Goal: Task Accomplishment & Management: Complete application form

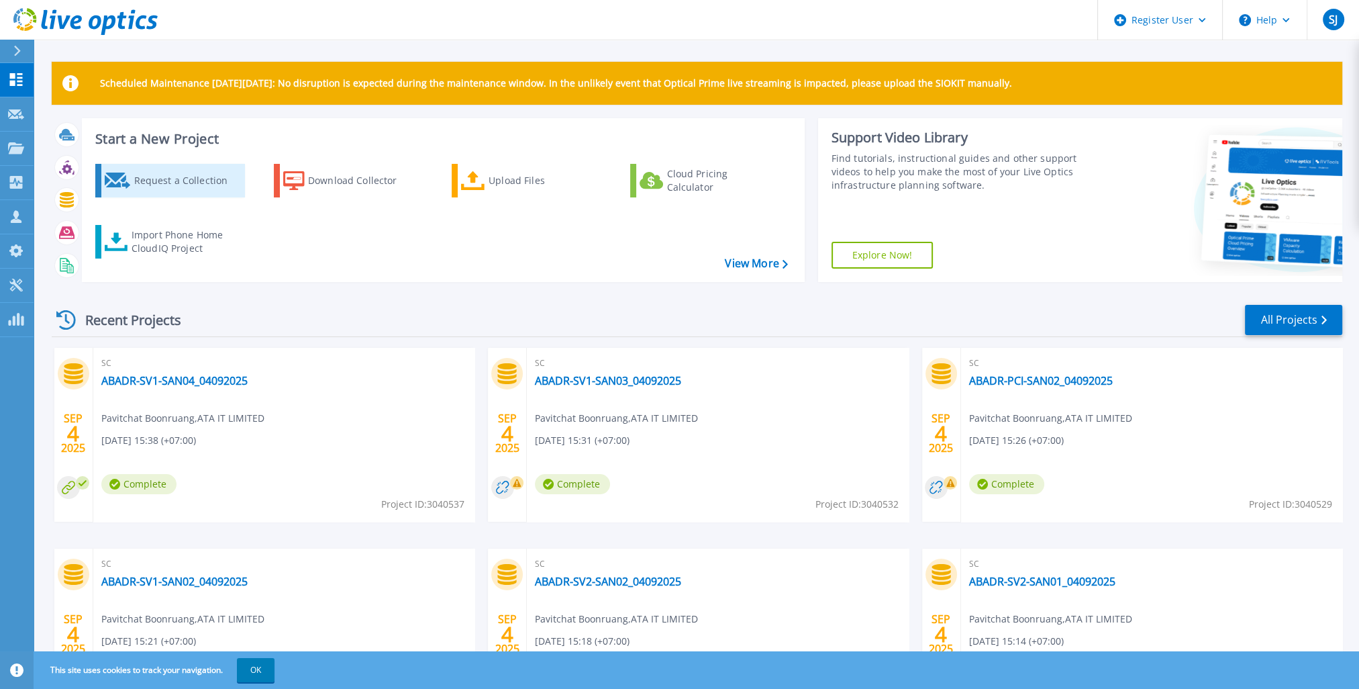
drag, startPoint x: 196, startPoint y: 168, endPoint x: 229, endPoint y: 166, distance: 32.9
click at [196, 168] on div "Request a Collection" at bounding box center [187, 180] width 107 height 27
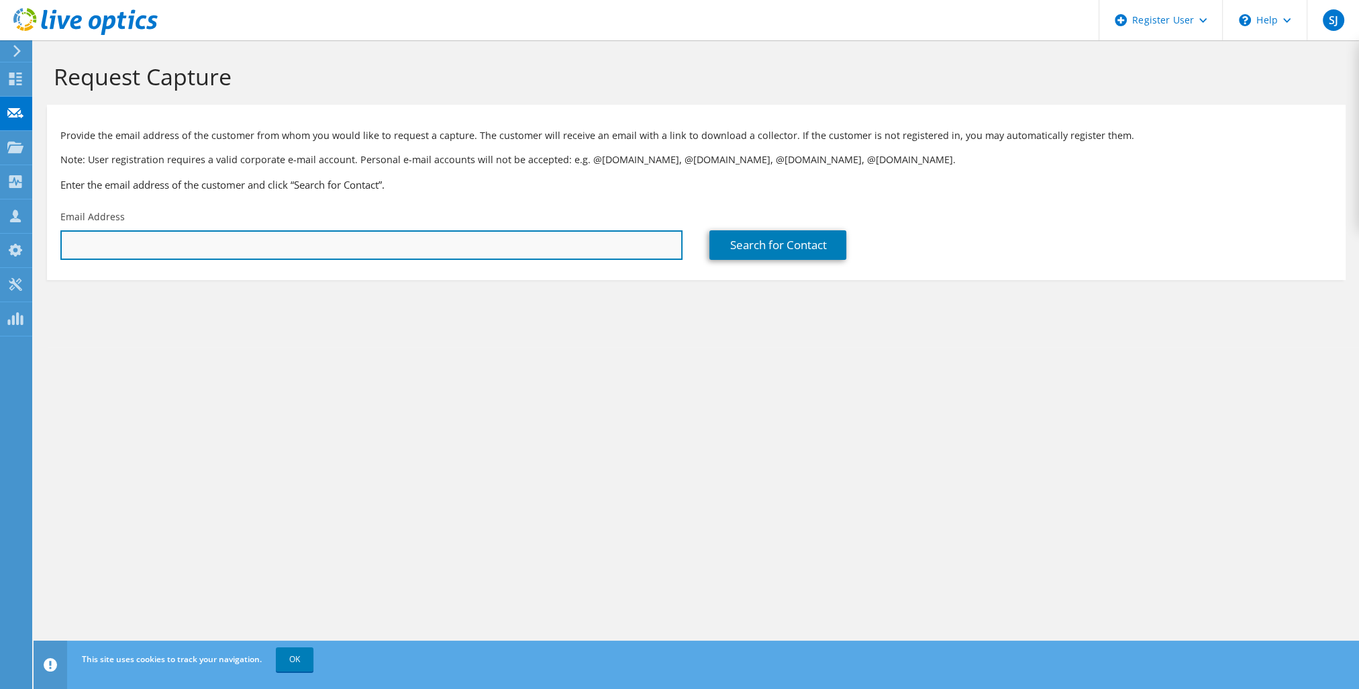
click at [248, 250] on input "text" at bounding box center [371, 245] width 622 height 30
paste input "[EMAIL_ADDRESS][DOMAIN_NAME]"
type input "[EMAIL_ADDRESS][DOMAIN_NAME]"
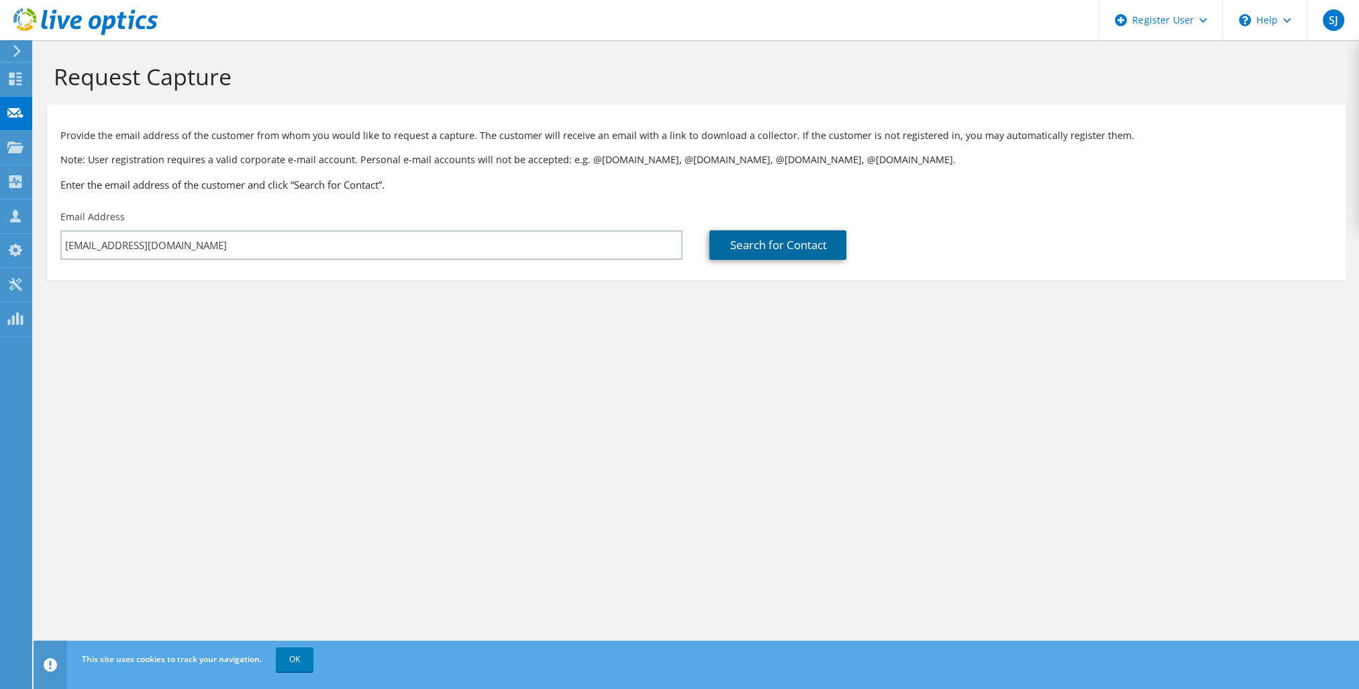
click at [755, 248] on link "Search for Contact" at bounding box center [777, 245] width 137 height 30
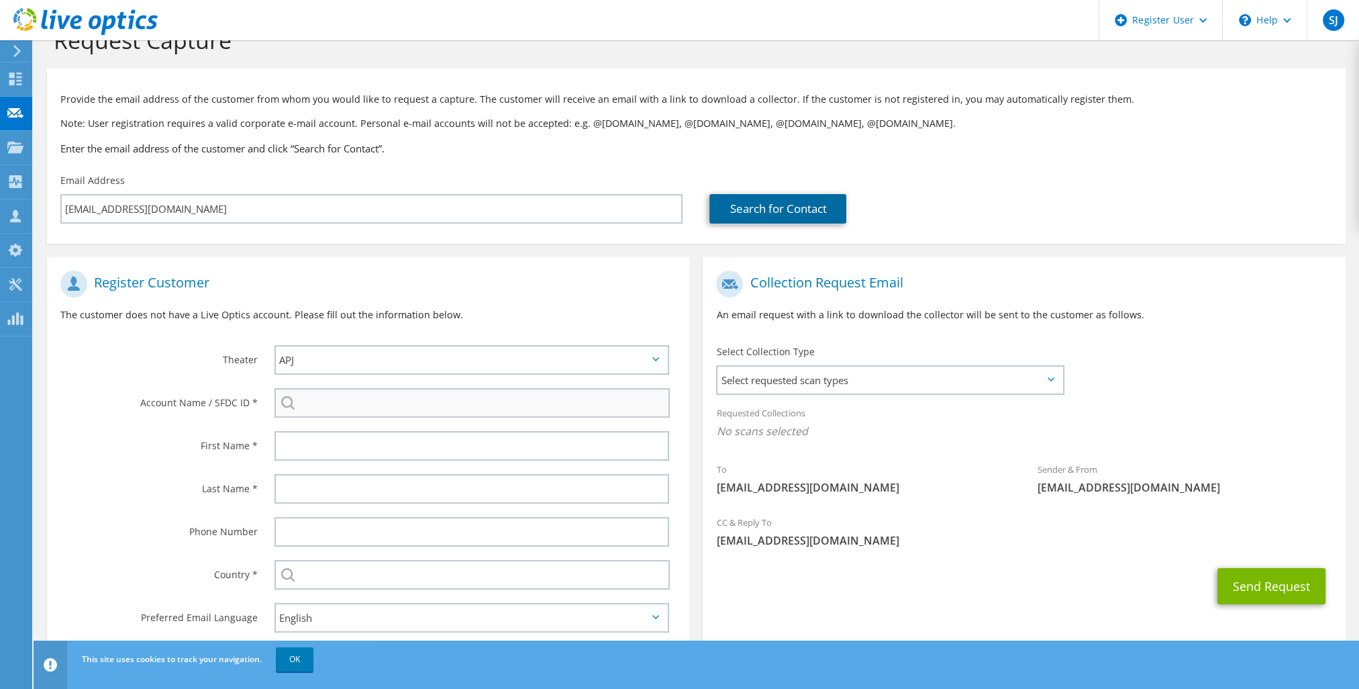
scroll to position [70, 0]
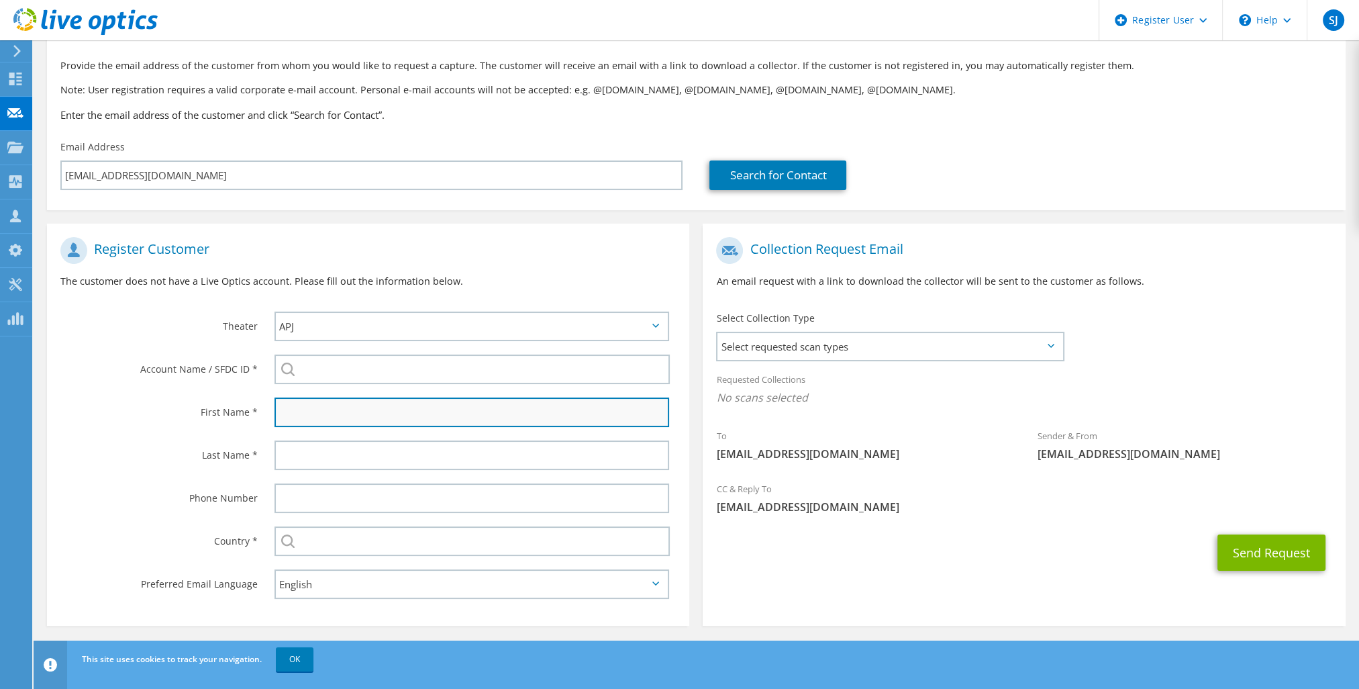
click at [330, 409] on input "text" at bounding box center [471, 412] width 395 height 30
click at [319, 415] on input "text" at bounding box center [471, 412] width 395 height 30
paste input "Pumin"
type input "Pumin"
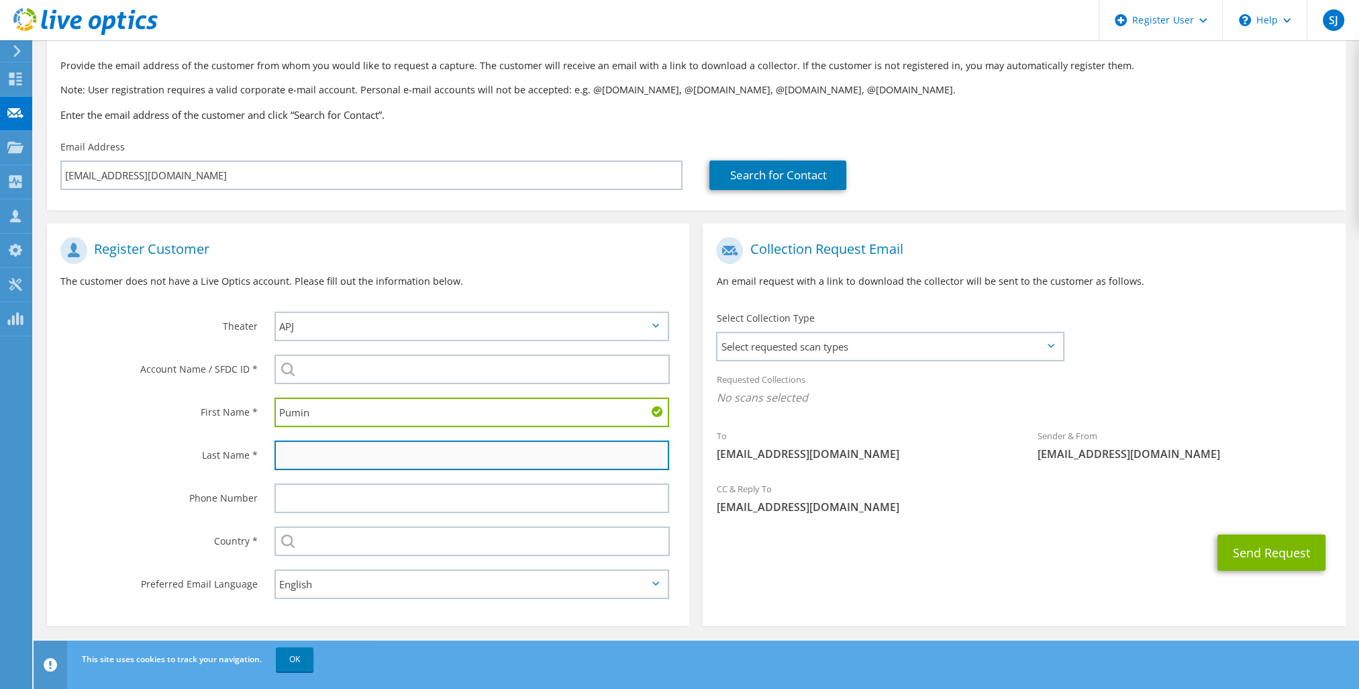
drag, startPoint x: 340, startPoint y: 454, endPoint x: 345, endPoint y: 460, distance: 7.7
click at [340, 454] on input "text" at bounding box center [471, 455] width 395 height 30
paste input "Arunvilairut"
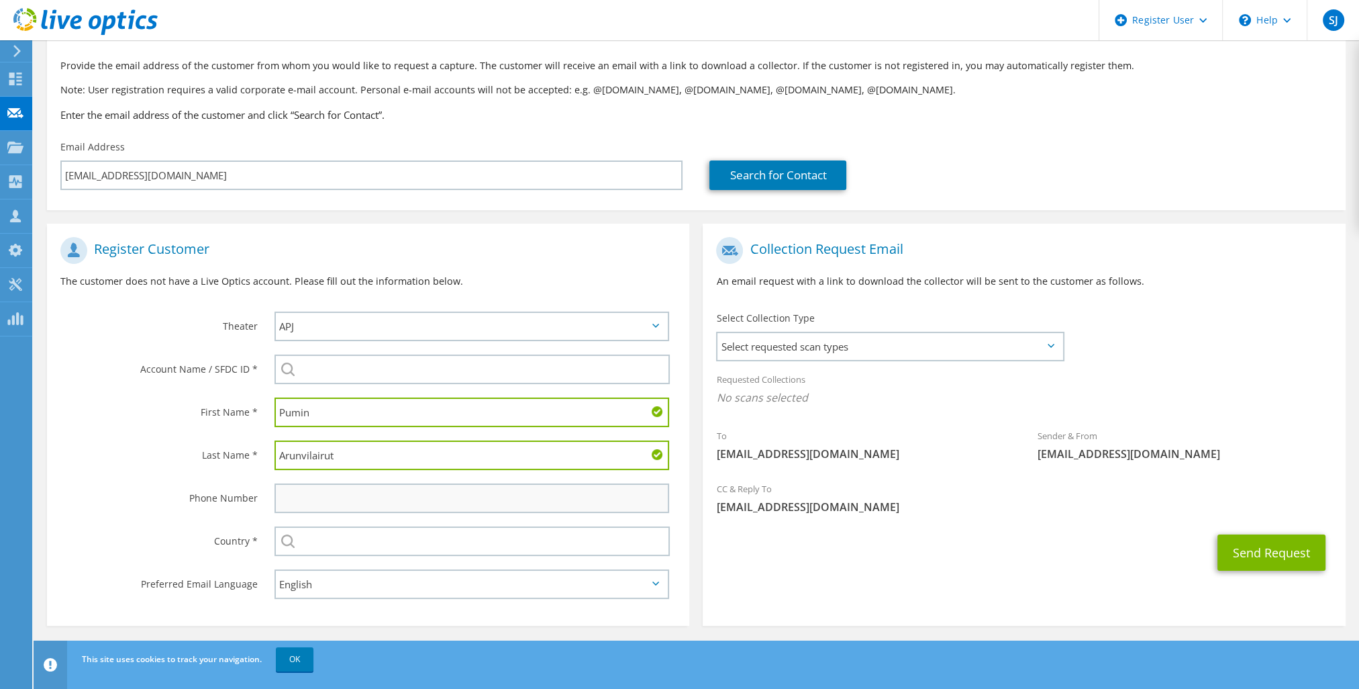
type input "Arunvilairut"
click at [293, 493] on input "text" at bounding box center [471, 498] width 395 height 30
click at [319, 495] on input "text" at bounding box center [471, 498] width 395 height 30
click at [234, 476] on div "Phone Number" at bounding box center [154, 497] width 214 height 42
click at [338, 542] on input "text" at bounding box center [471, 541] width 395 height 30
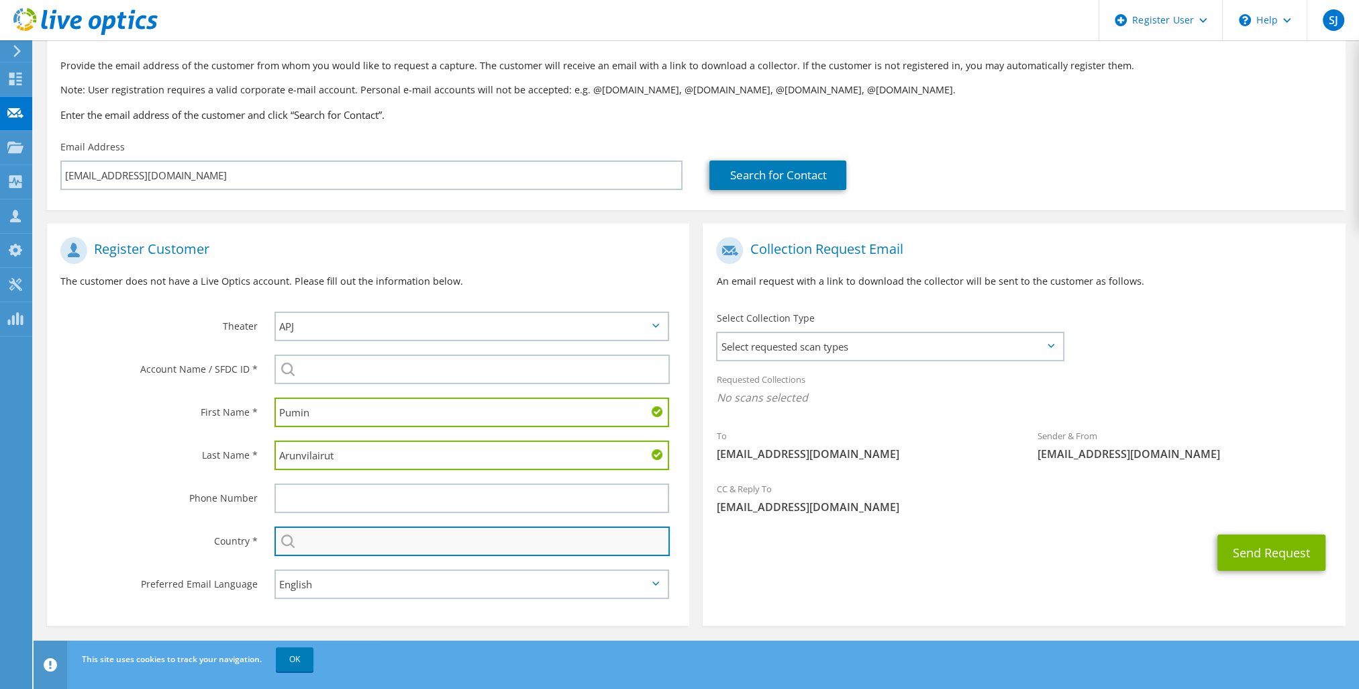
click at [322, 541] on input "text" at bounding box center [471, 541] width 395 height 30
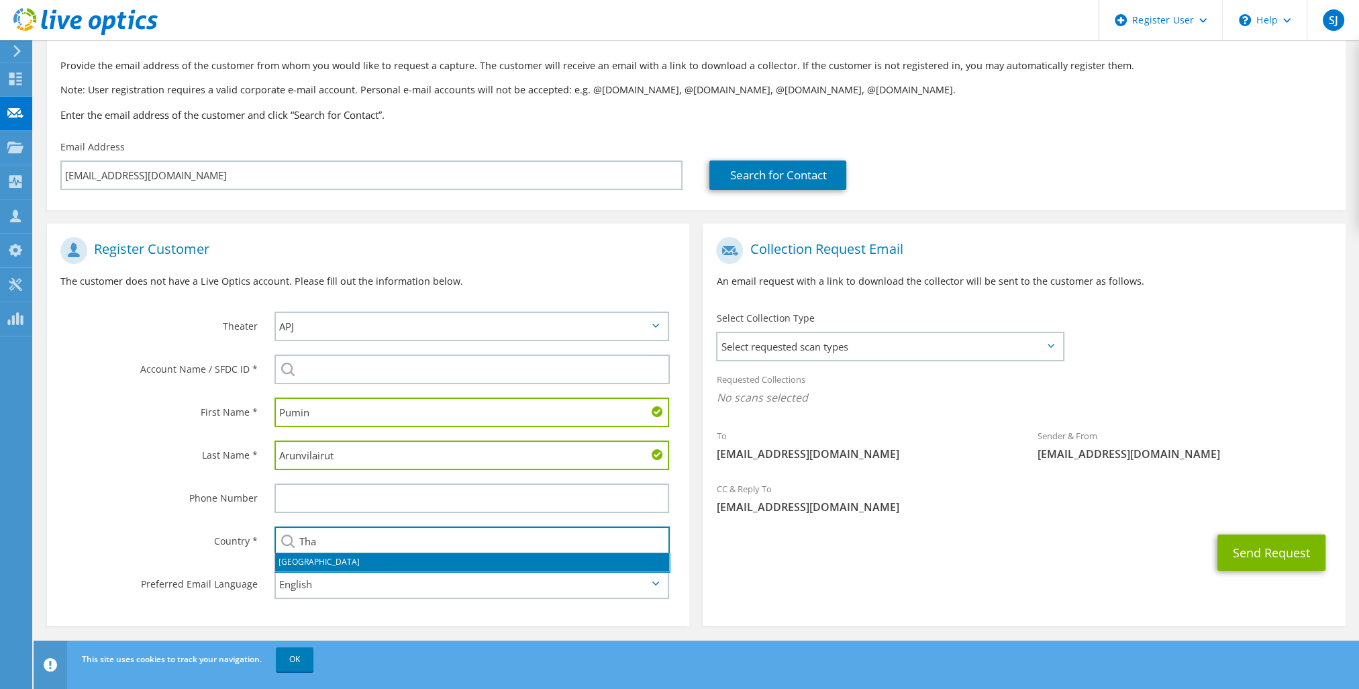
click at [304, 562] on li "[GEOGRAPHIC_DATA]" at bounding box center [472, 561] width 394 height 19
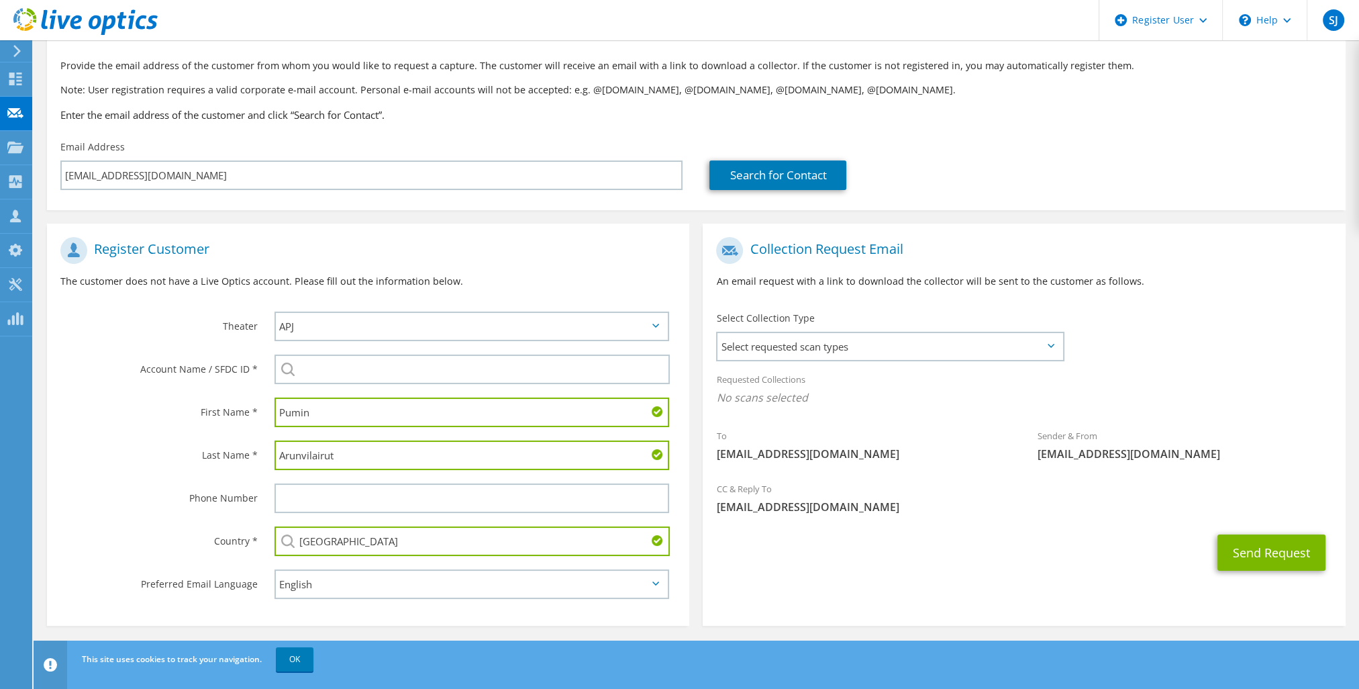
type input "[GEOGRAPHIC_DATA]"
click at [228, 489] on label "Phone Number" at bounding box center [158, 493] width 197 height 21
click at [405, 583] on select "English Deutsch Español Français Italiano Polski Português Русский 한국어 中文 日本語" at bounding box center [471, 584] width 395 height 30
click at [192, 445] on label "Last Name *" at bounding box center [158, 450] width 197 height 21
click at [860, 356] on span "Select requested scan types" at bounding box center [889, 346] width 344 height 27
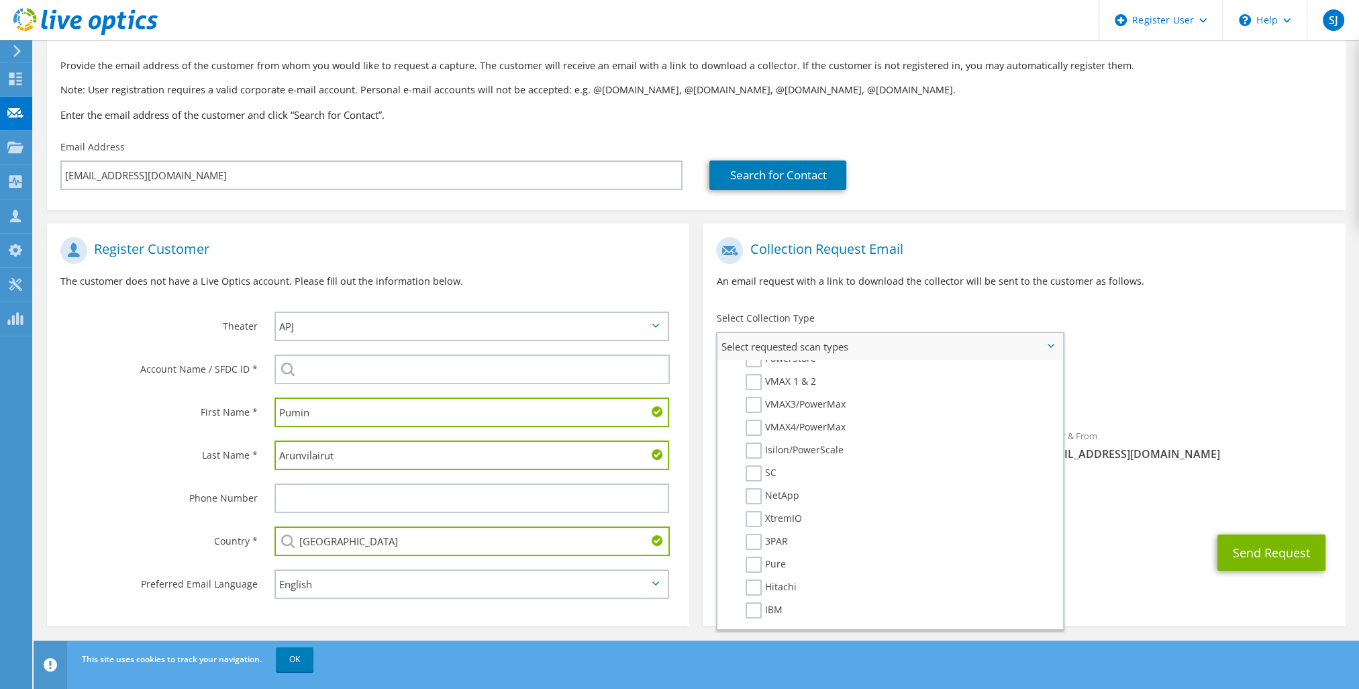
scroll to position [0, 0]
click at [756, 383] on label "Optical Prime" at bounding box center [786, 387] width 81 height 16
click at [0, 0] on input "Optical Prime" at bounding box center [0, 0] width 0 height 0
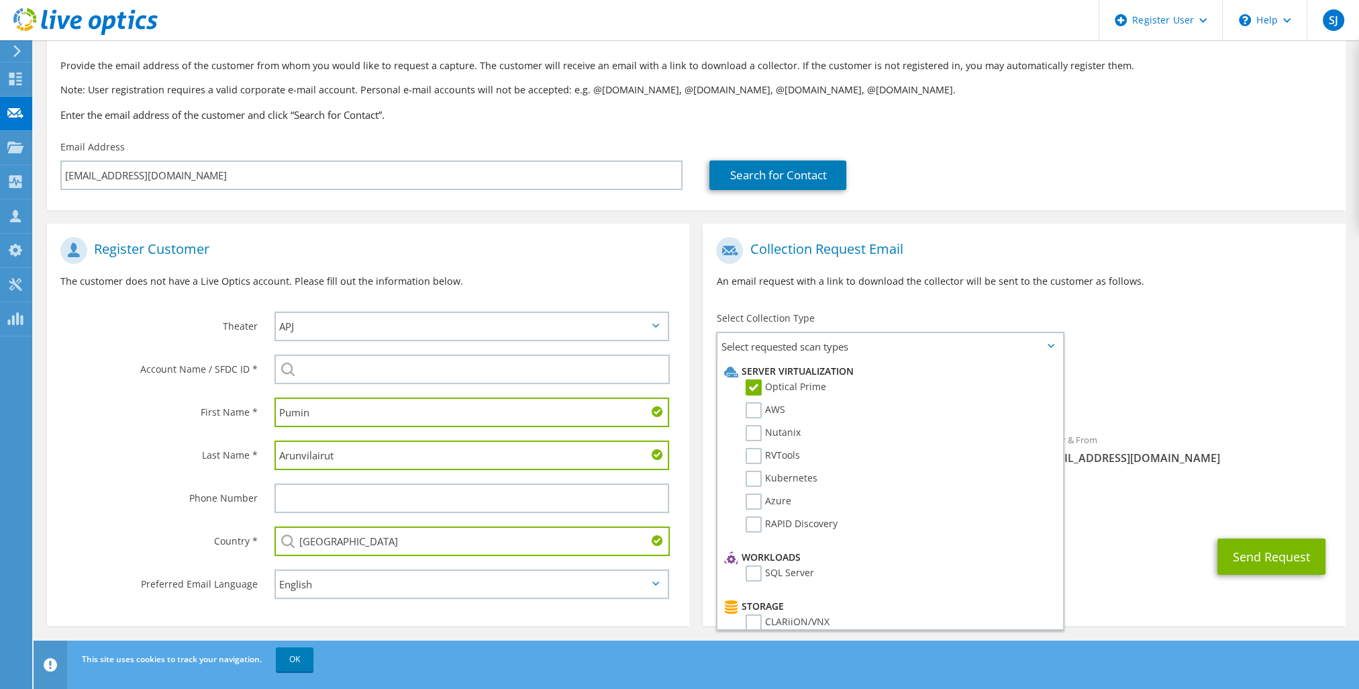
click at [1112, 317] on div "To [EMAIL_ADDRESS][DOMAIN_NAME] Sender & From [EMAIL_ADDRESS][DOMAIN_NAME]" at bounding box center [1024, 354] width 642 height 248
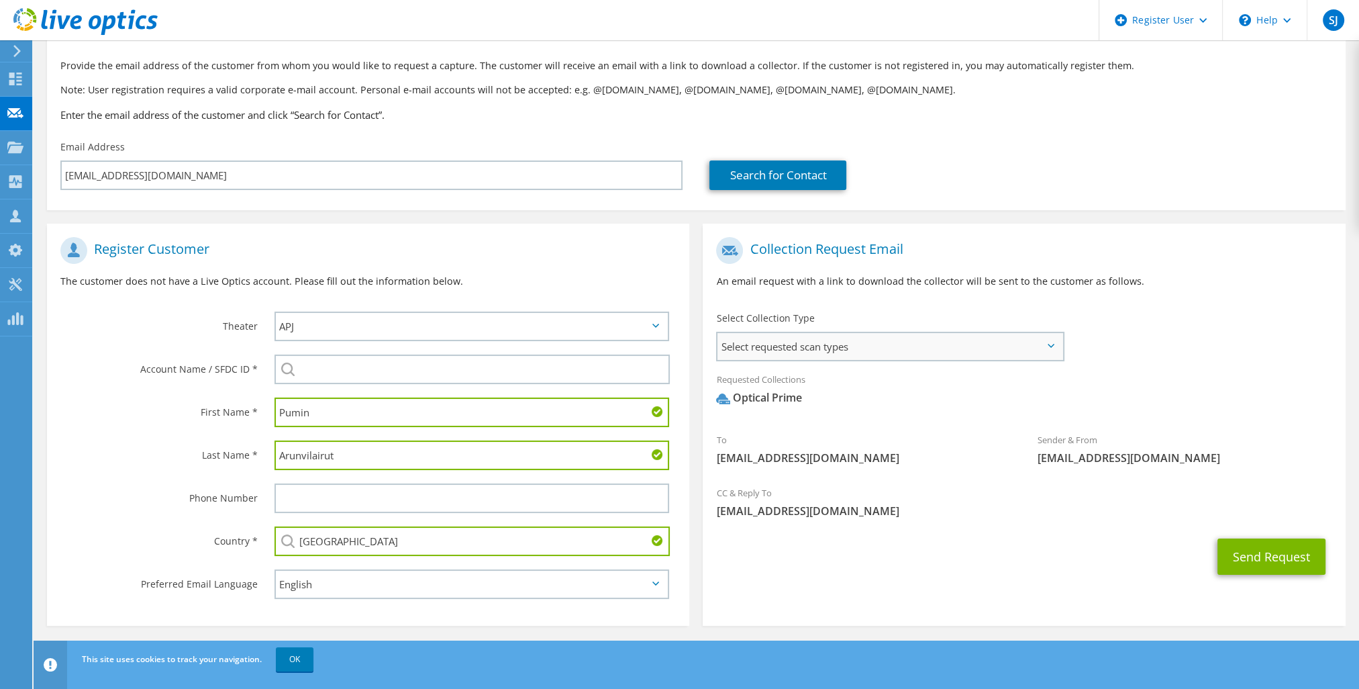
click at [827, 347] on span "Select requested scan types" at bounding box center [889, 346] width 344 height 27
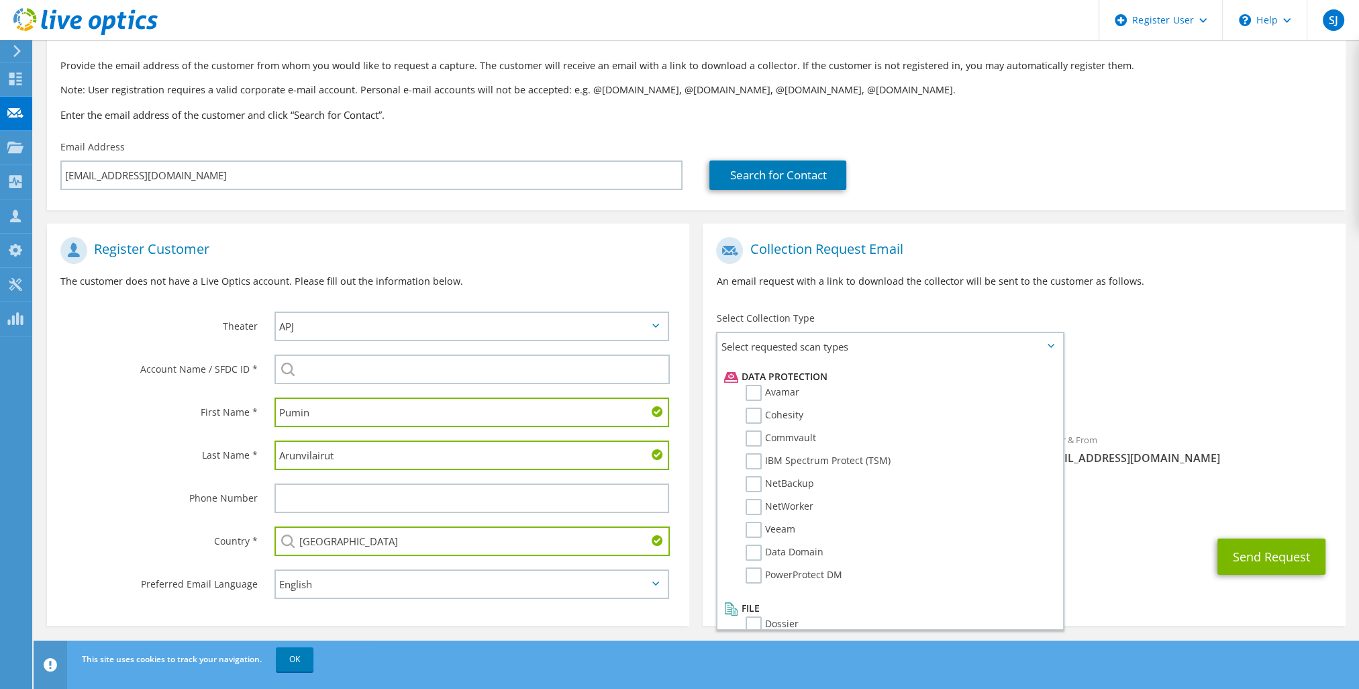
scroll to position [3, 0]
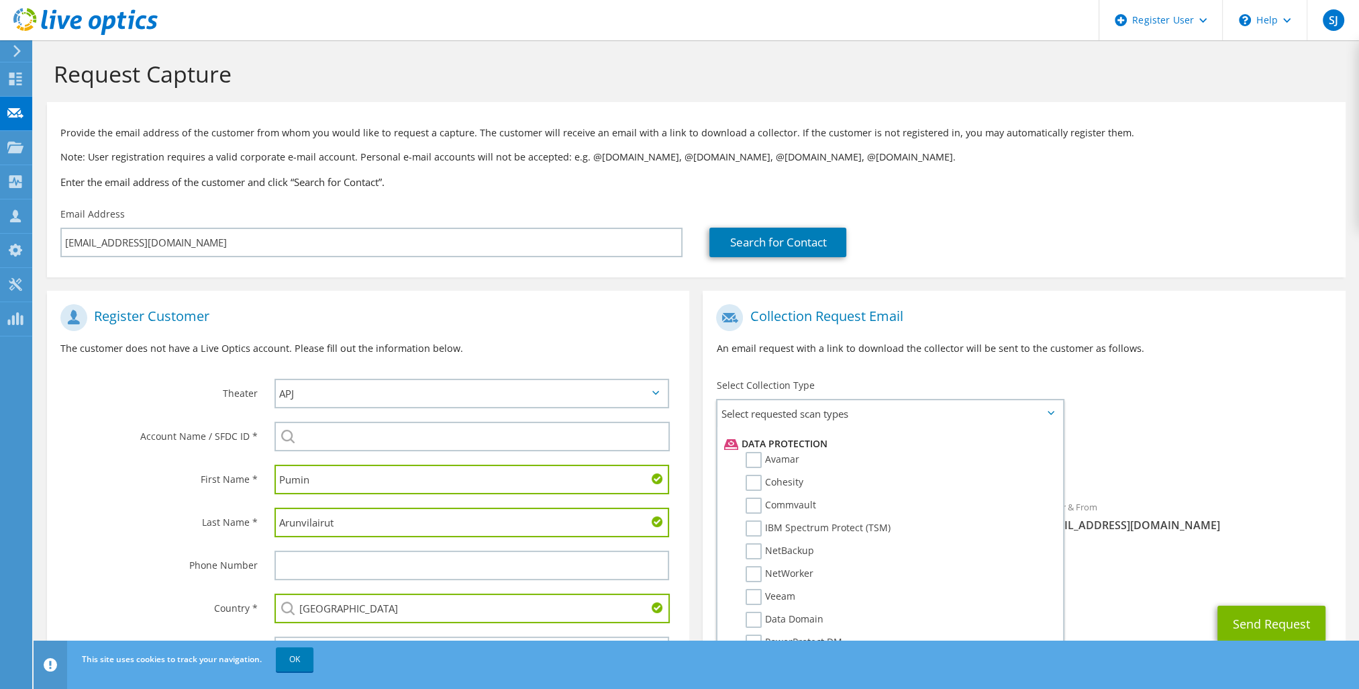
click at [1255, 455] on div "Requested Collections No scans selected Optical Prime" at bounding box center [1024, 459] width 642 height 54
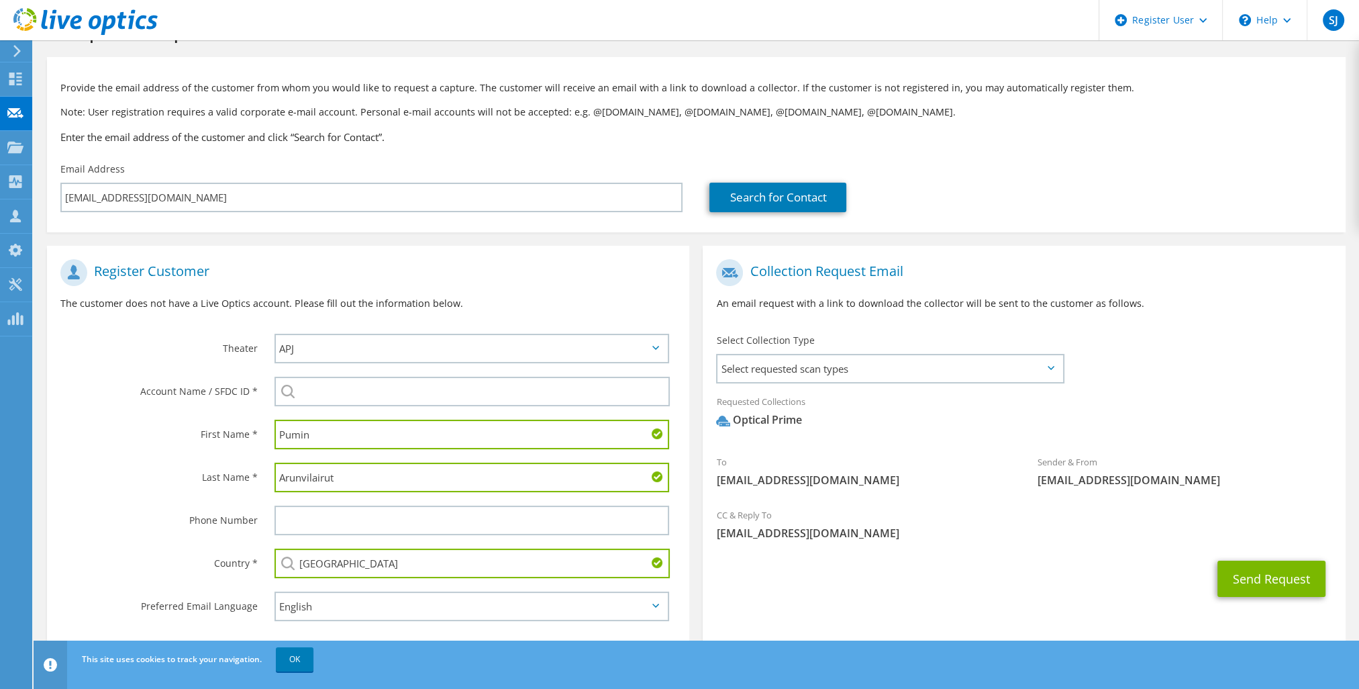
scroll to position [70, 0]
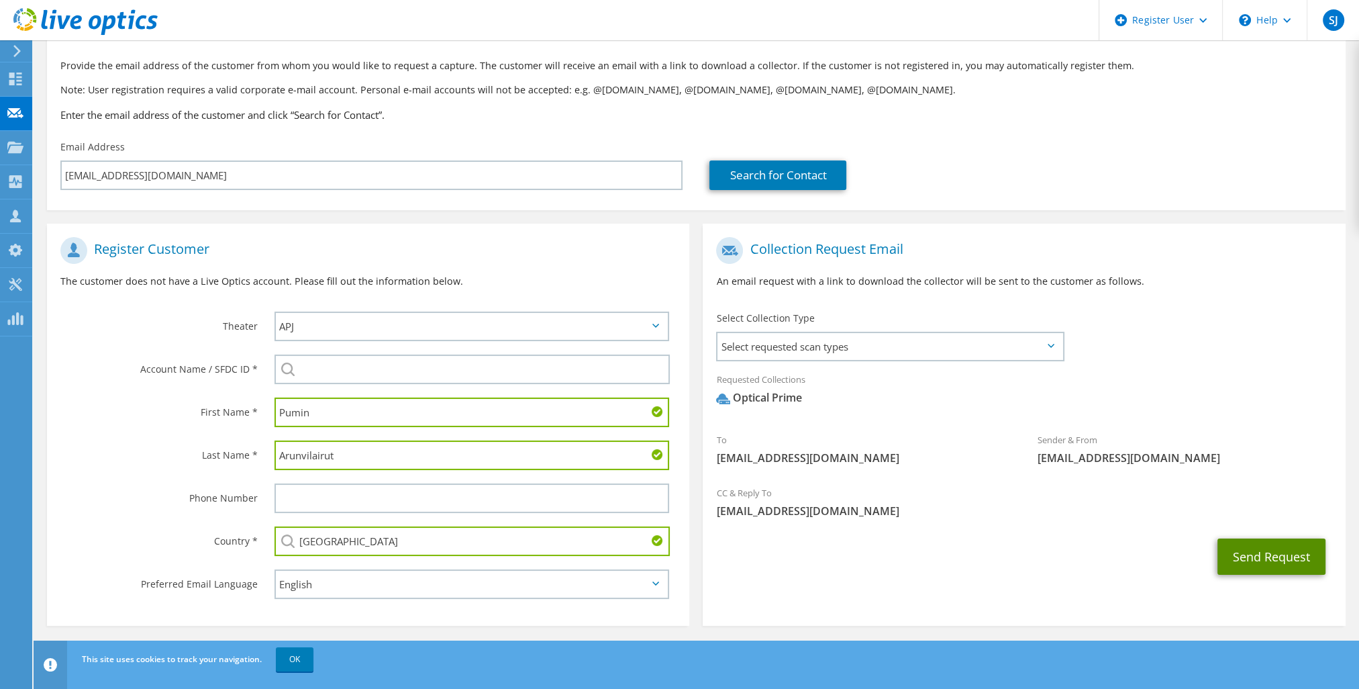
click at [1256, 549] on button "Send Request" at bounding box center [1271, 556] width 108 height 36
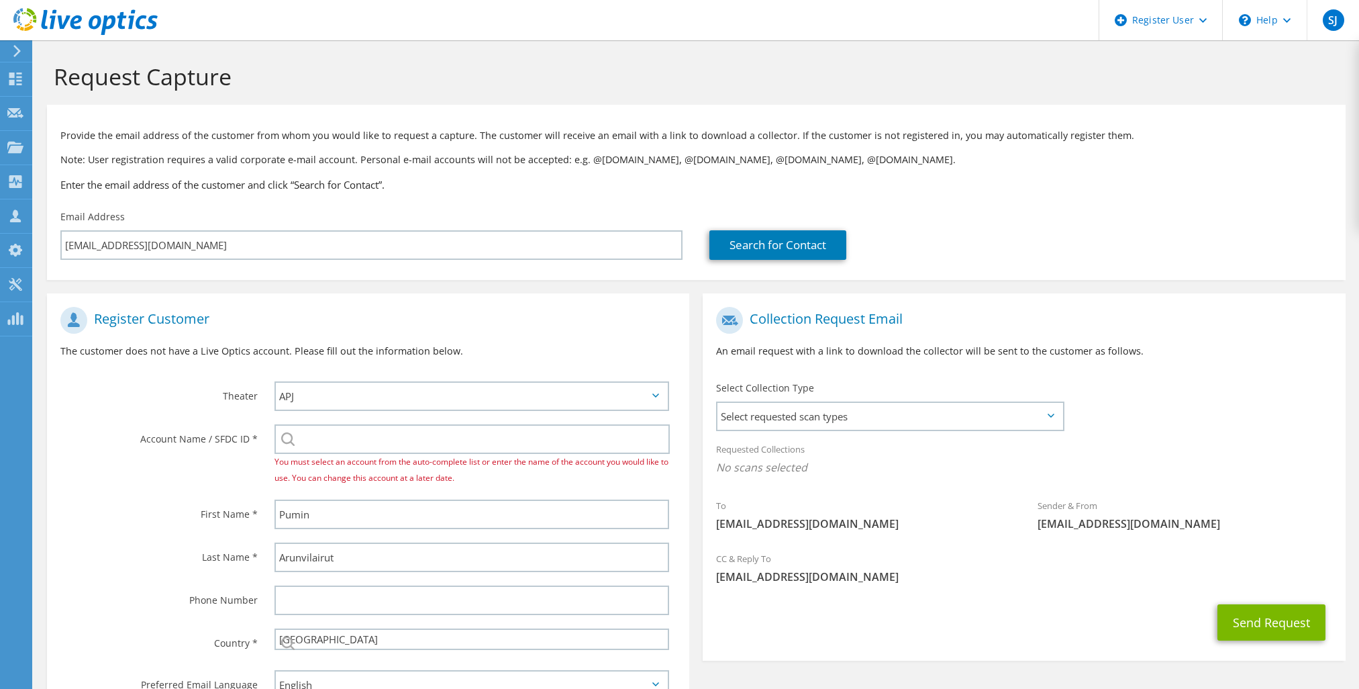
select select "210"
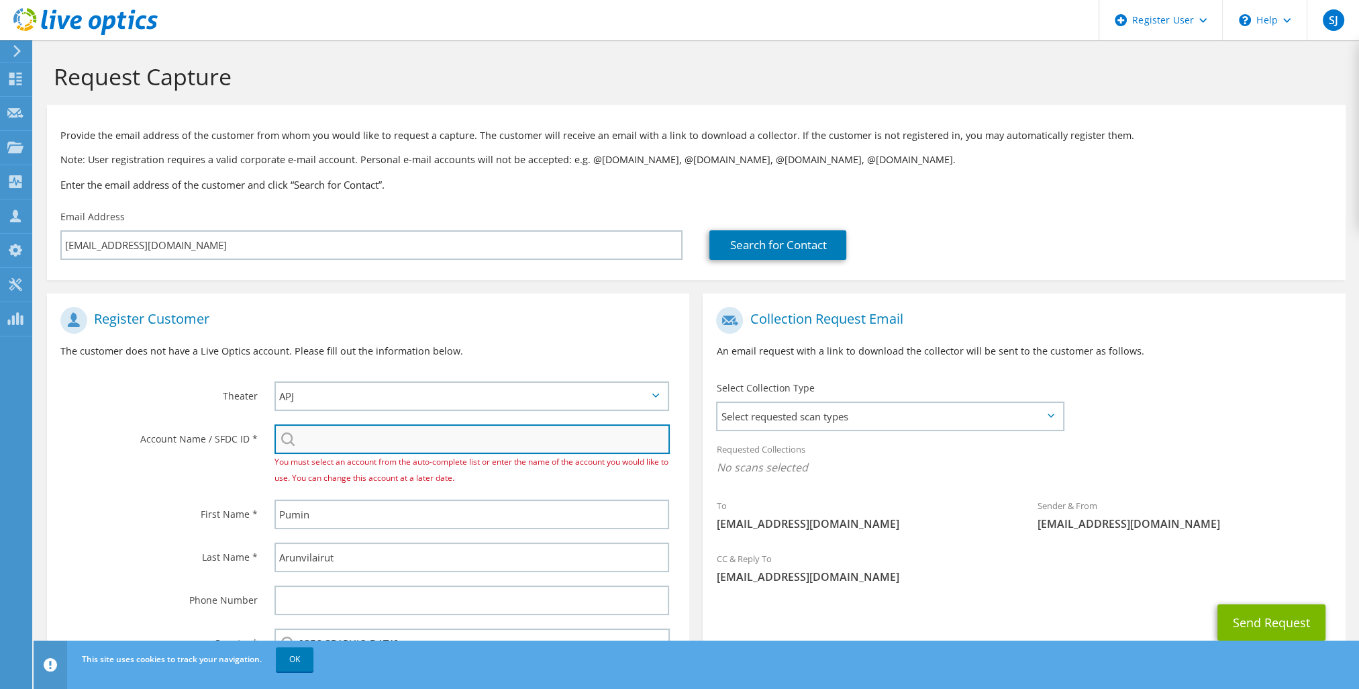
click at [419, 443] on input "search" at bounding box center [471, 439] width 395 height 30
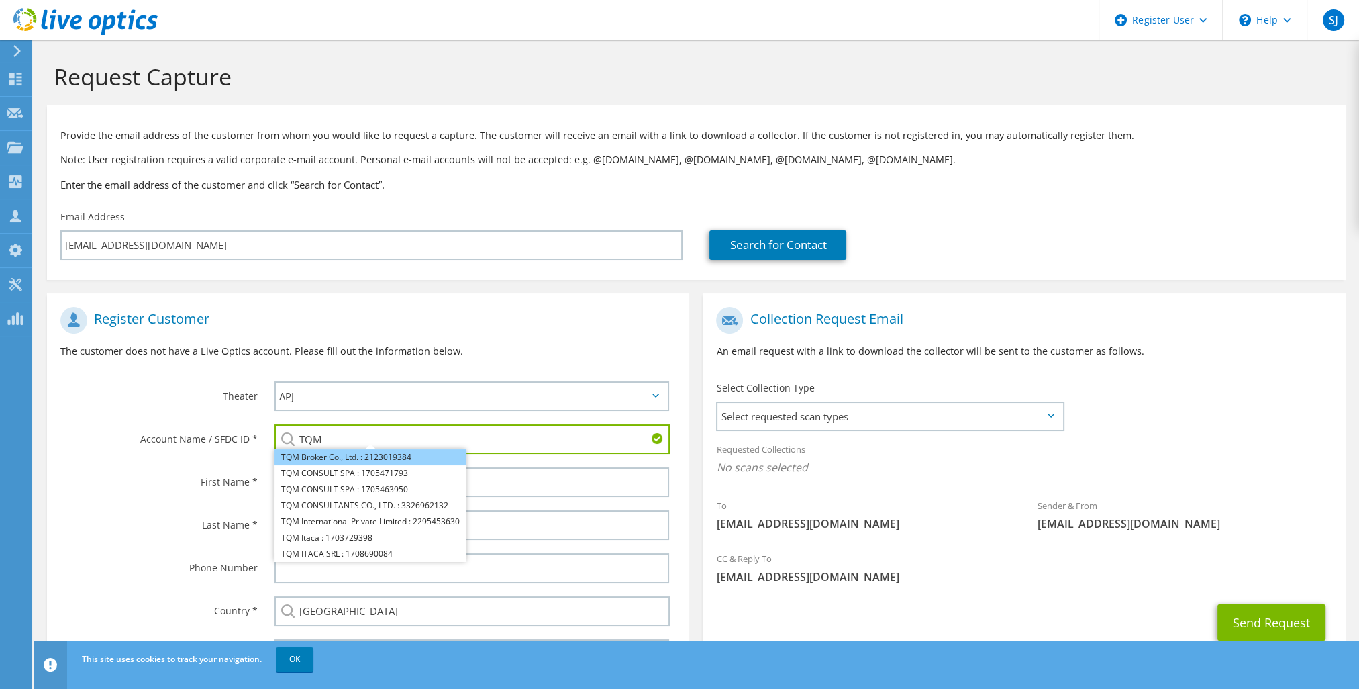
click at [381, 458] on li "TQM Broker Co., Ltd. : 2123019384" at bounding box center [370, 457] width 192 height 16
type input "TQM Broker Co., Ltd. : 2123019384"
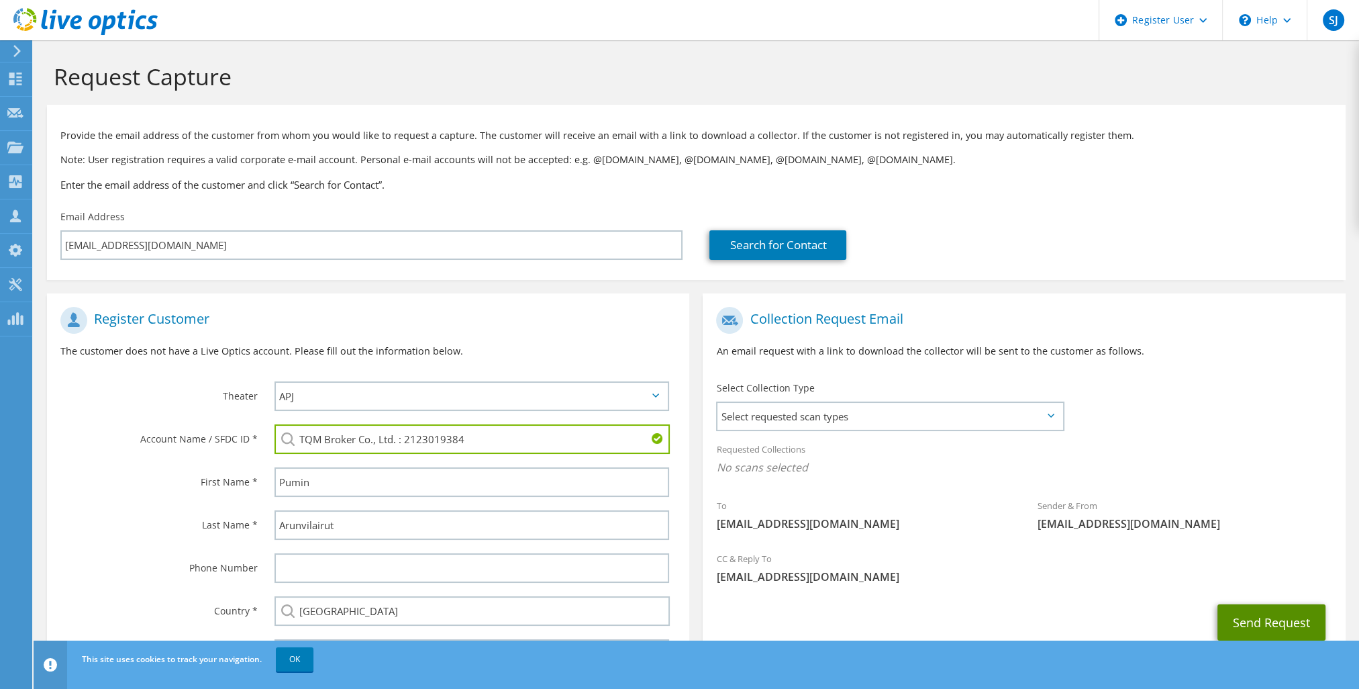
click at [1254, 621] on button "Send Request" at bounding box center [1271, 622] width 108 height 36
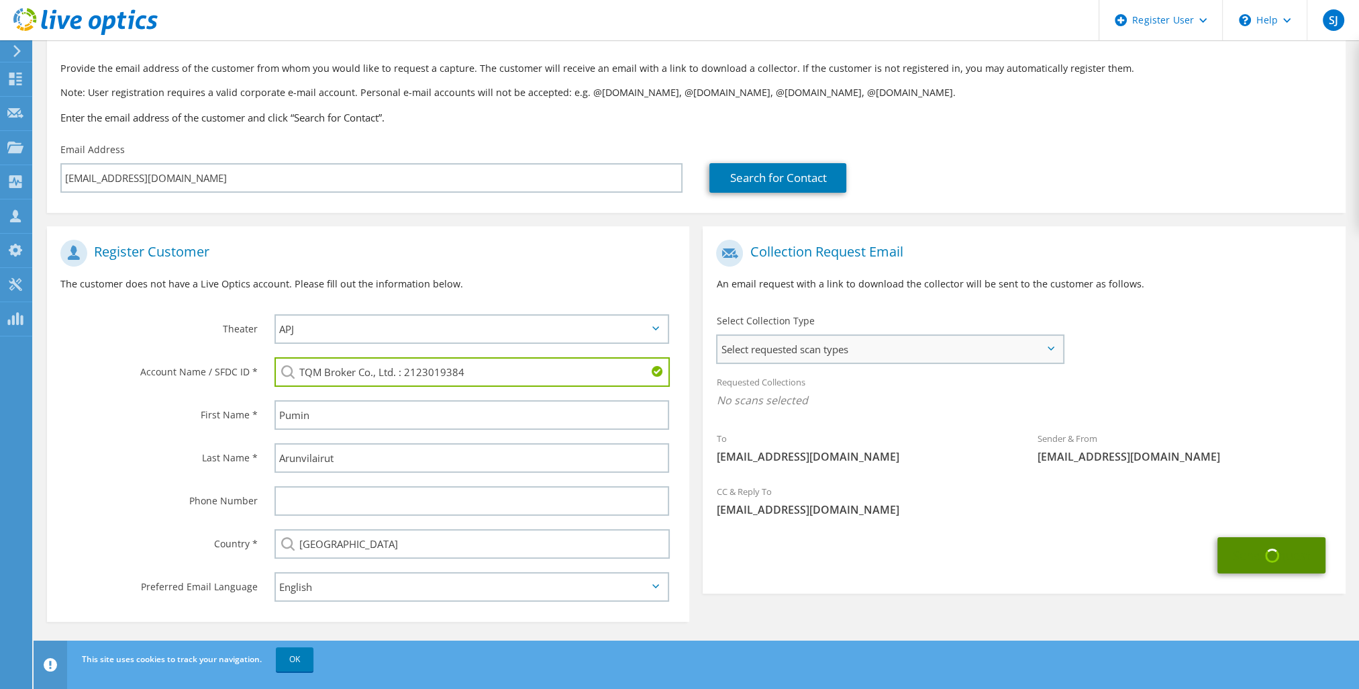
scroll to position [70, 0]
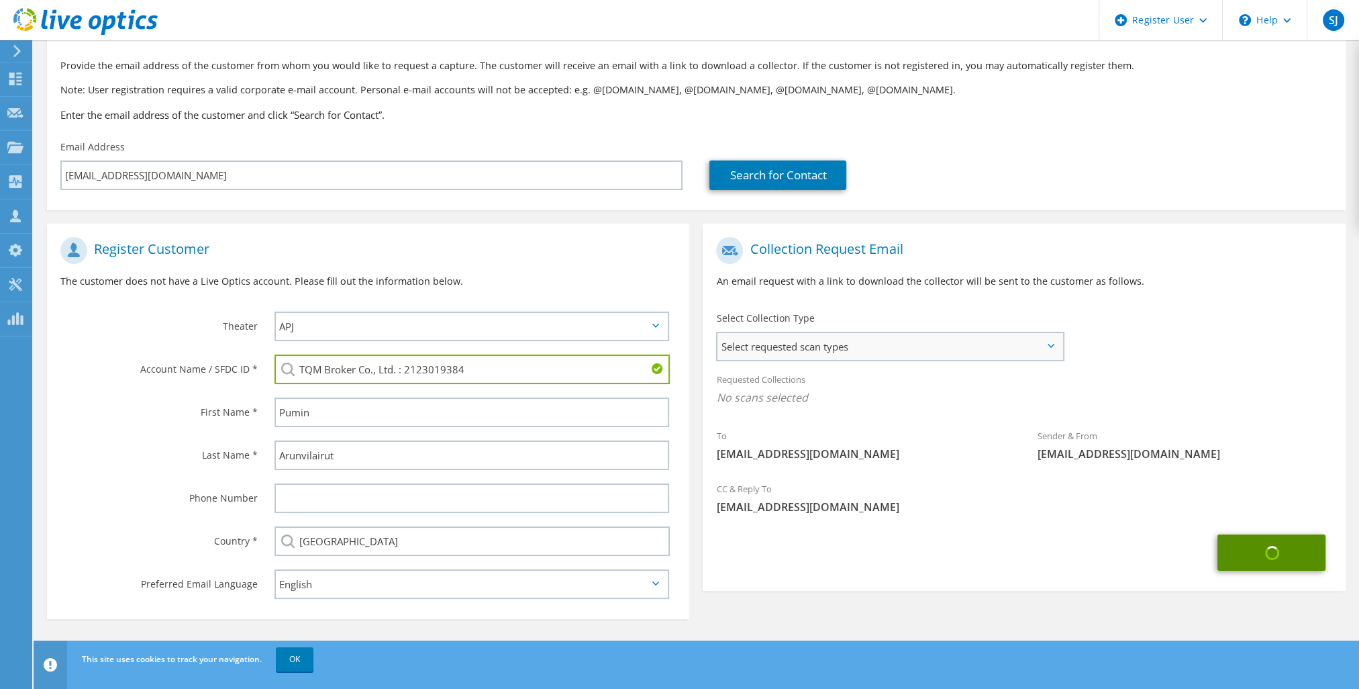
click at [1007, 343] on span "Select requested scan types" at bounding box center [889, 346] width 344 height 27
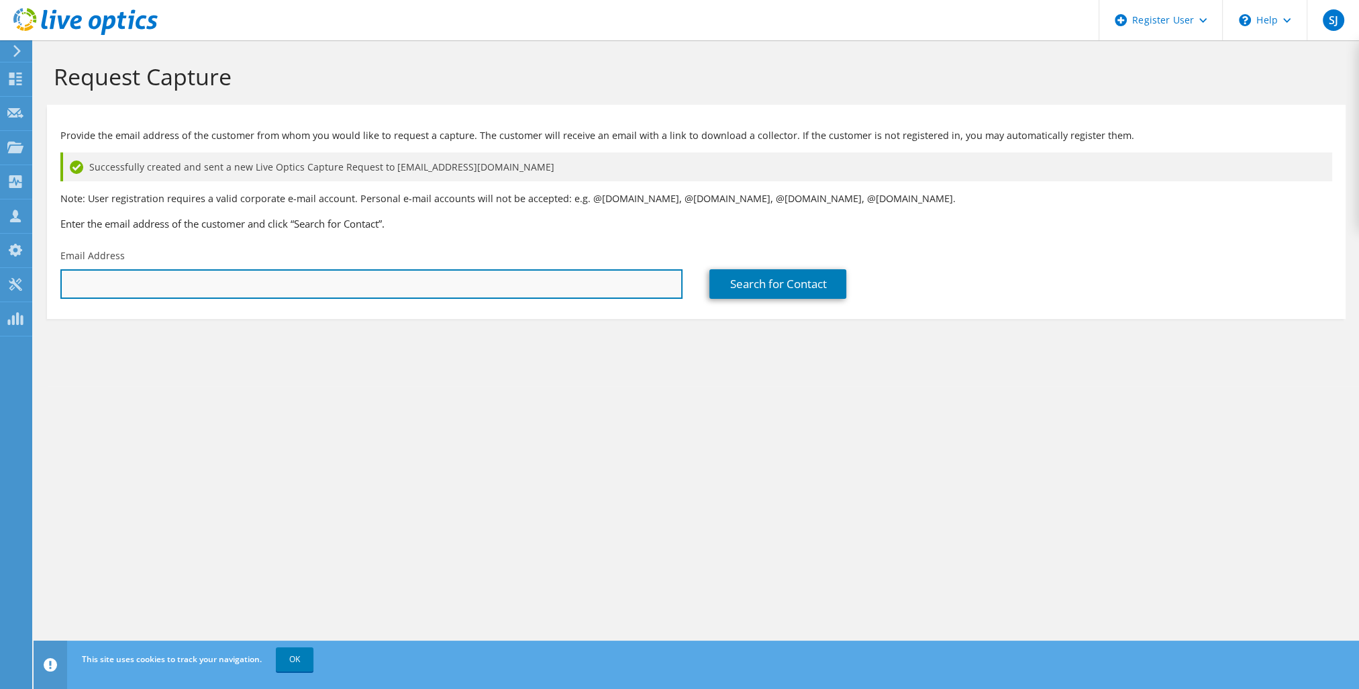
click at [183, 279] on input "text" at bounding box center [371, 284] width 622 height 30
type input "[EMAIL_ADDRESS][DOMAIN_NAME]"
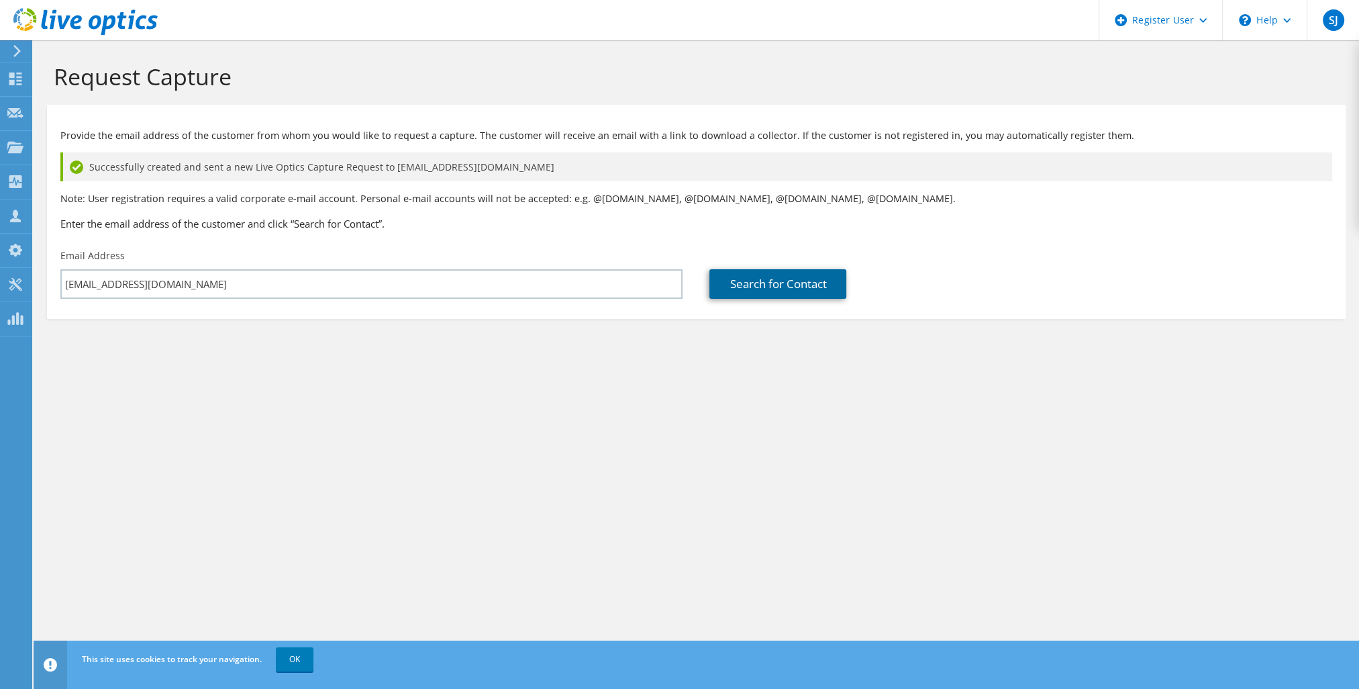
click at [748, 286] on link "Search for Contact" at bounding box center [777, 284] width 137 height 30
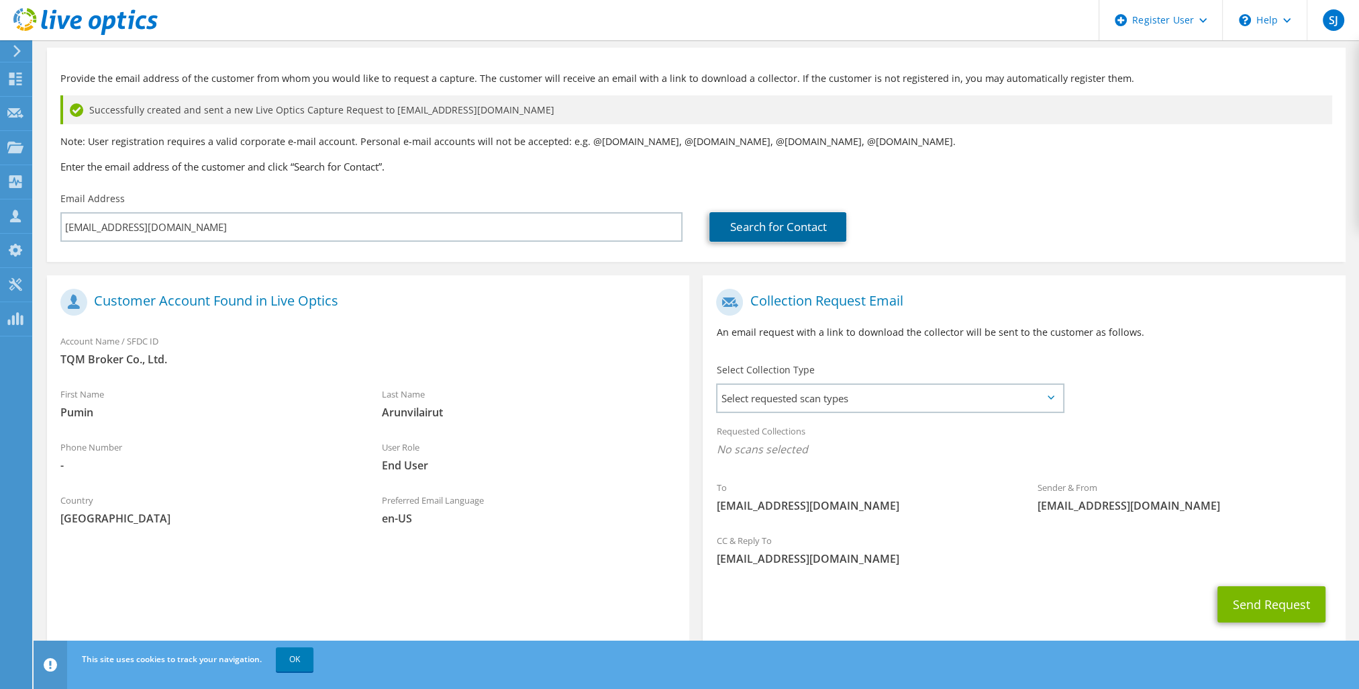
scroll to position [85, 0]
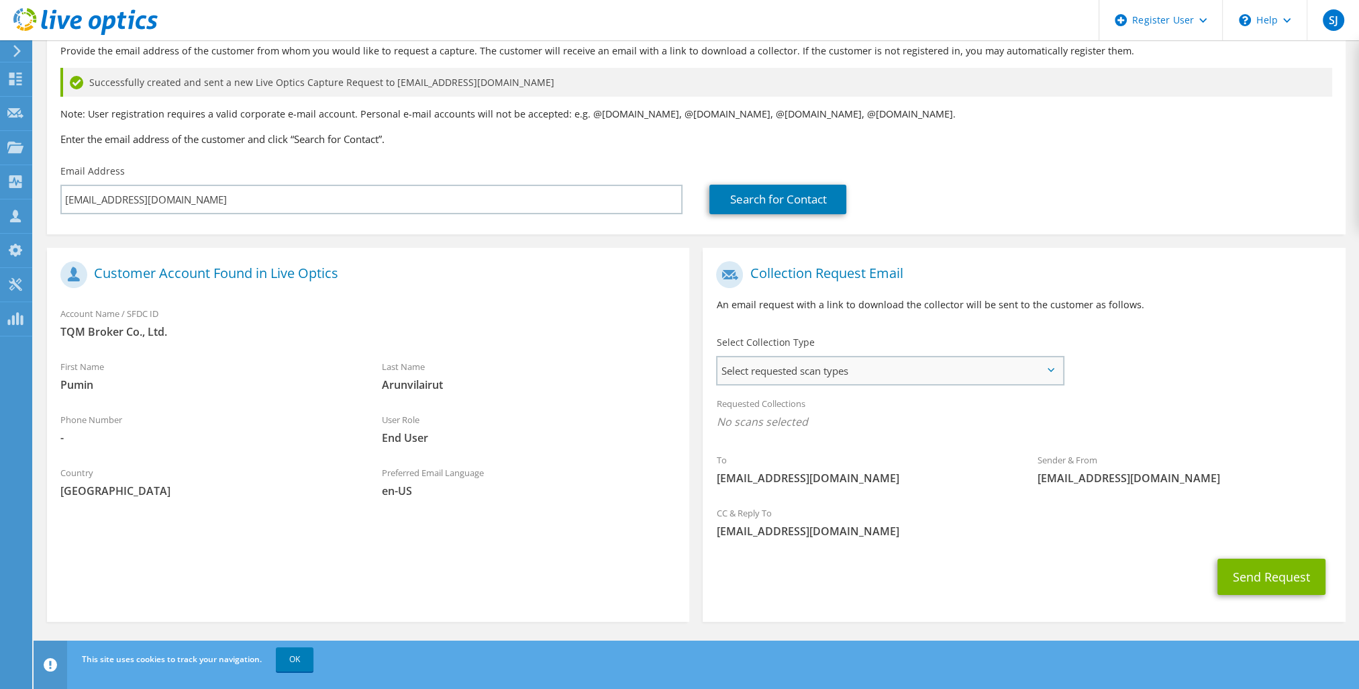
click at [831, 366] on span "Select requested scan types" at bounding box center [889, 370] width 344 height 27
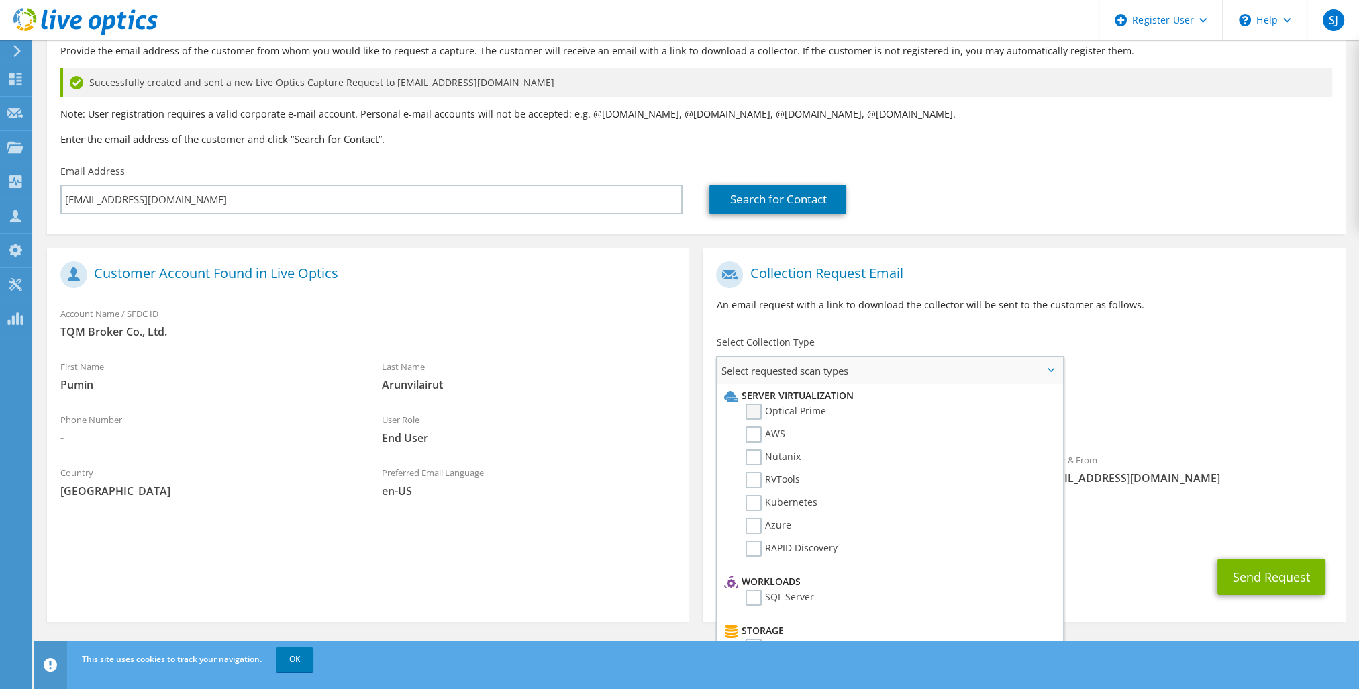
click at [789, 412] on label "Optical Prime" at bounding box center [786, 411] width 81 height 16
click at [0, 0] on input "Optical Prime" at bounding box center [0, 0] width 0 height 0
click at [1228, 332] on div "To [EMAIL_ADDRESS][DOMAIN_NAME] Sender & From [EMAIL_ADDRESS][DOMAIN_NAME]" at bounding box center [1024, 378] width 642 height 248
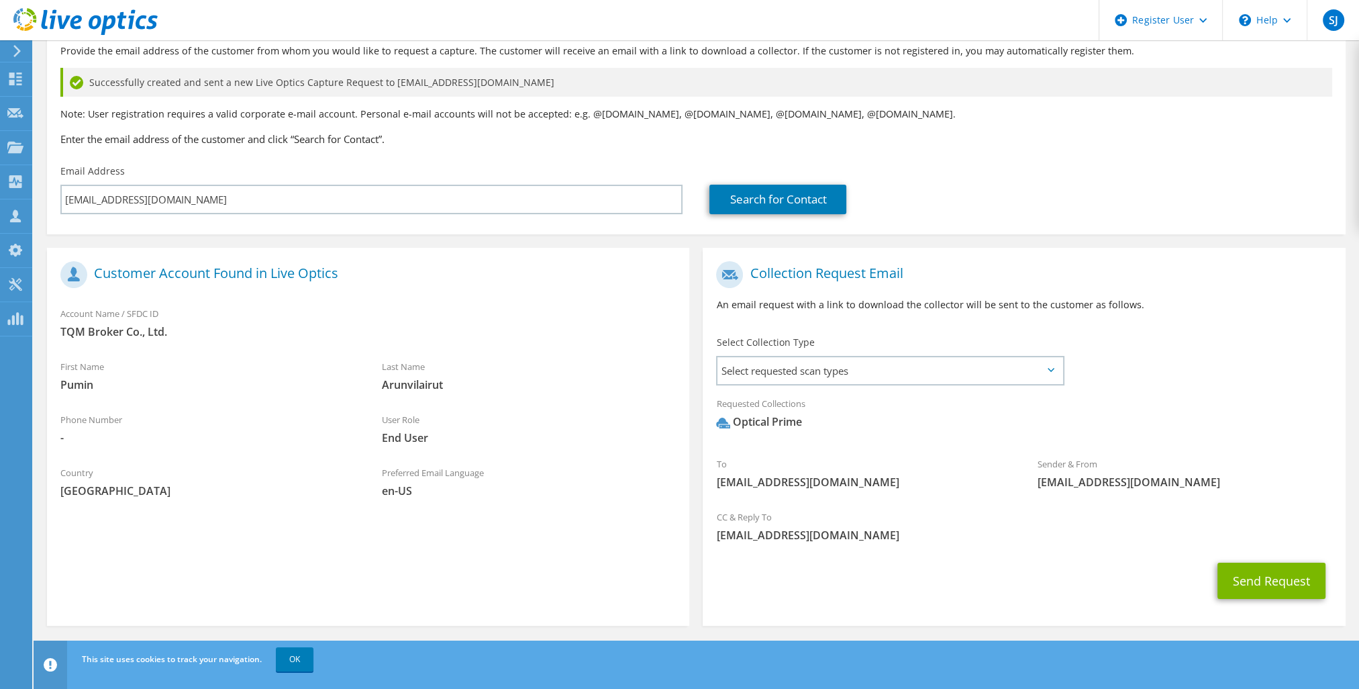
scroll to position [89, 0]
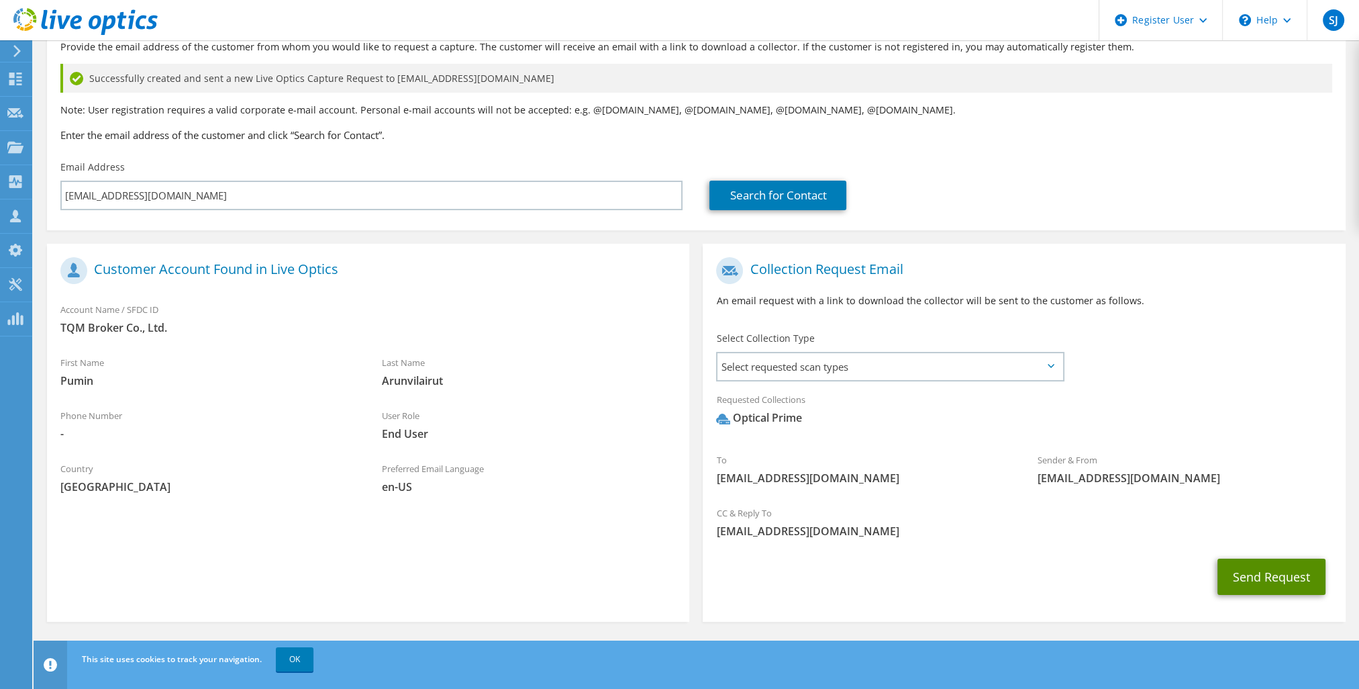
click at [1270, 582] on button "Send Request" at bounding box center [1271, 576] width 108 height 36
